Goal: Navigation & Orientation: Understand site structure

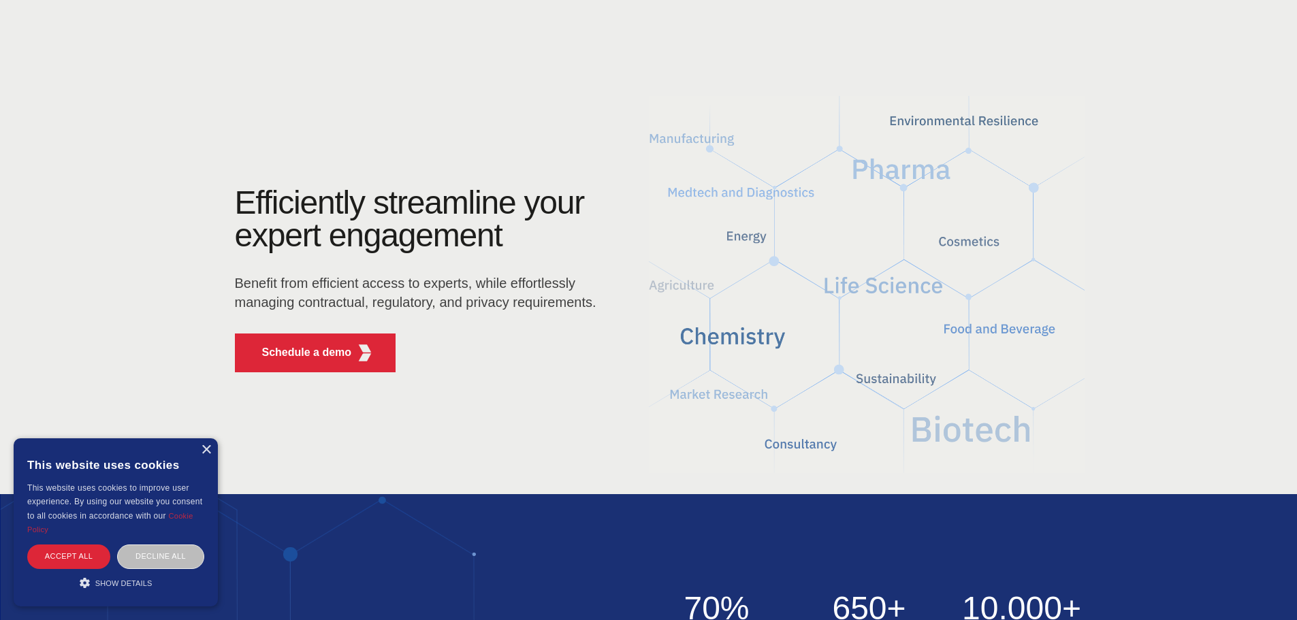
scroll to position [65, 0]
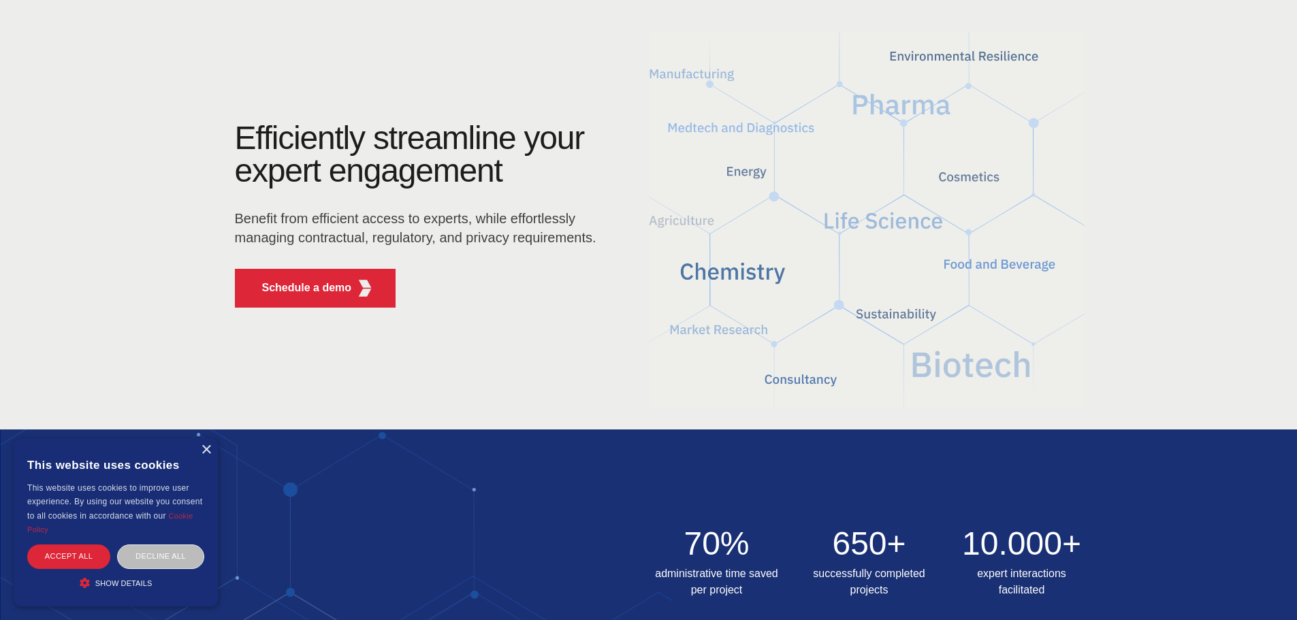
click at [125, 585] on span "Show details" at bounding box center [123, 583] width 57 height 8
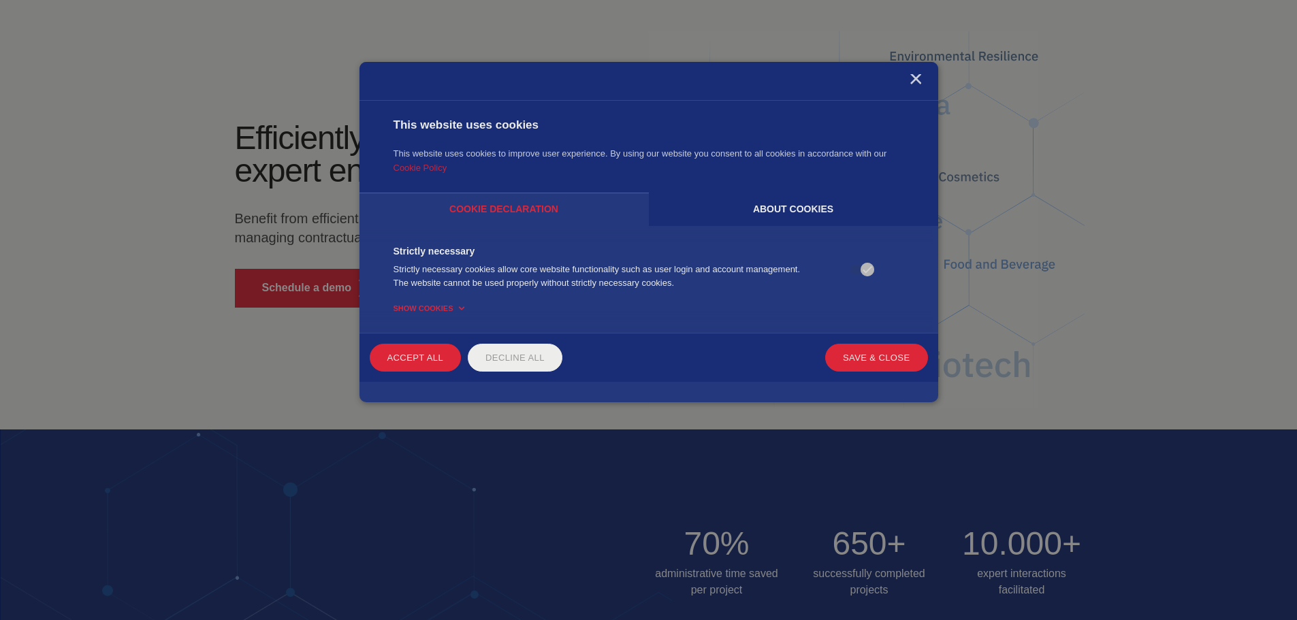
click at [793, 207] on div "About cookies" at bounding box center [793, 209] width 289 height 33
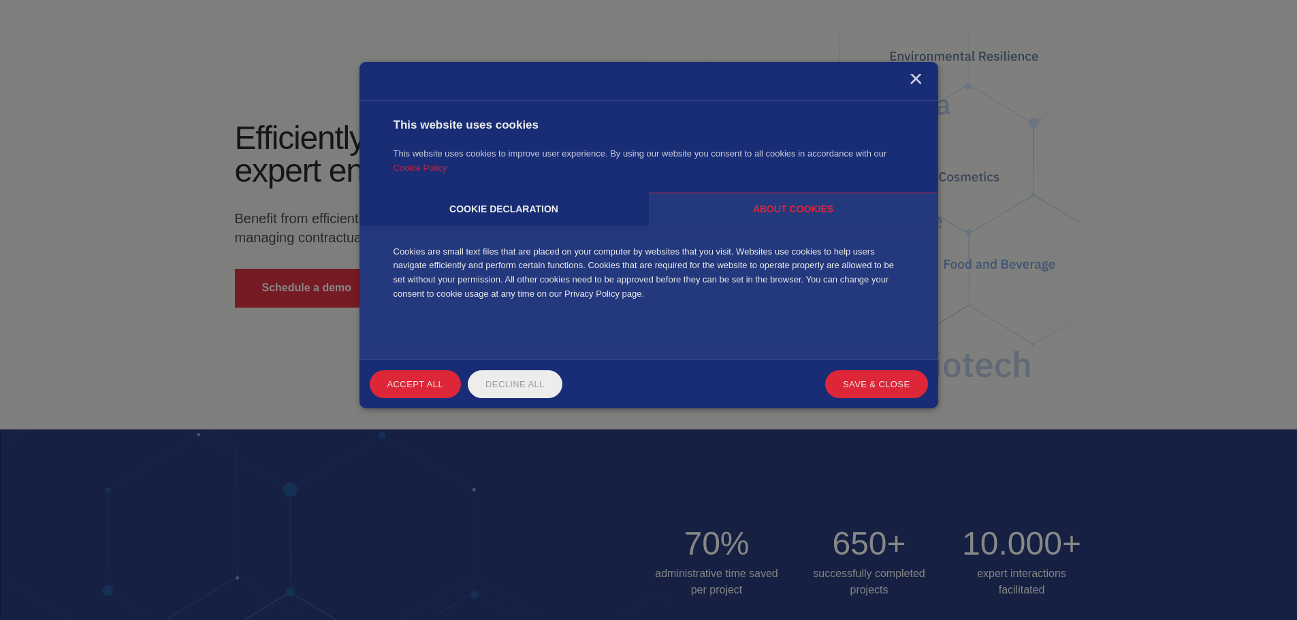
click at [526, 209] on div "Cookie declaration" at bounding box center [503, 209] width 289 height 33
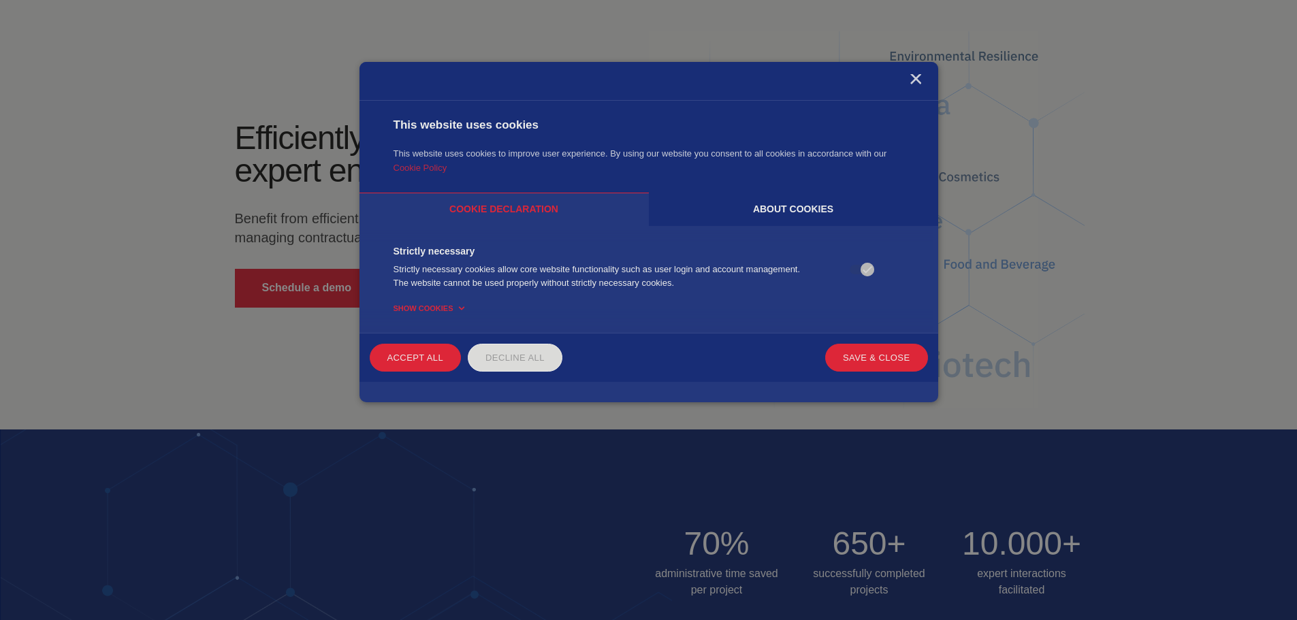
click at [529, 362] on div "Decline all" at bounding box center [515, 358] width 95 height 28
